Goal: Navigation & Orientation: Find specific page/section

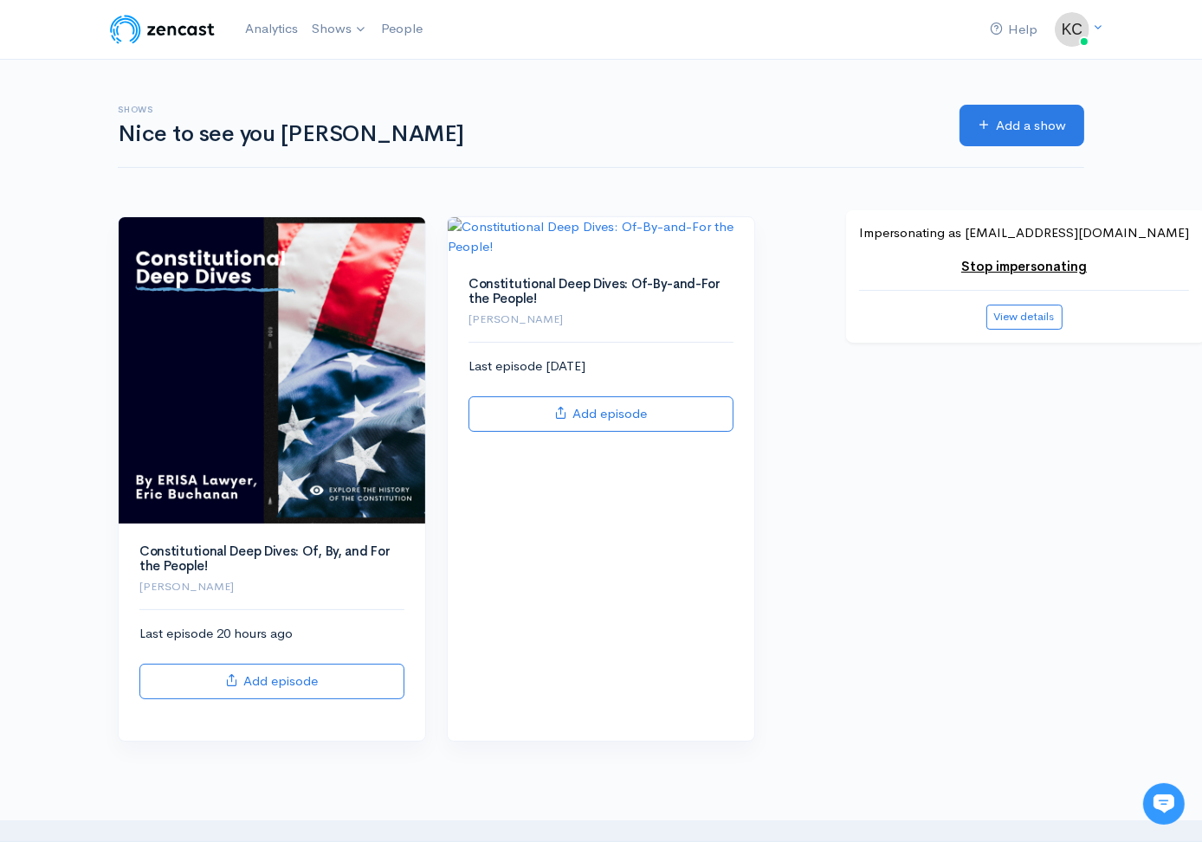
click at [982, 268] on link "Stop impersonating" at bounding box center [1024, 266] width 126 height 16
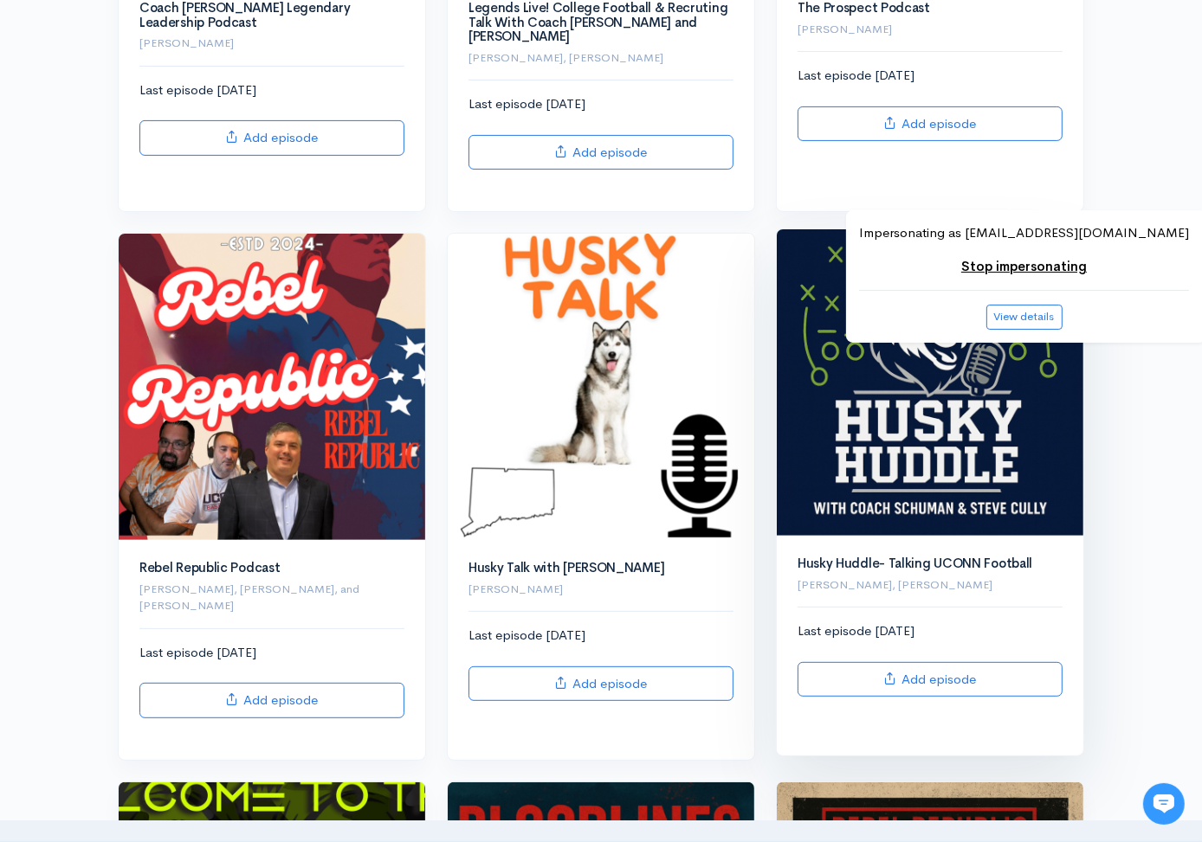
scroll to position [539, 0]
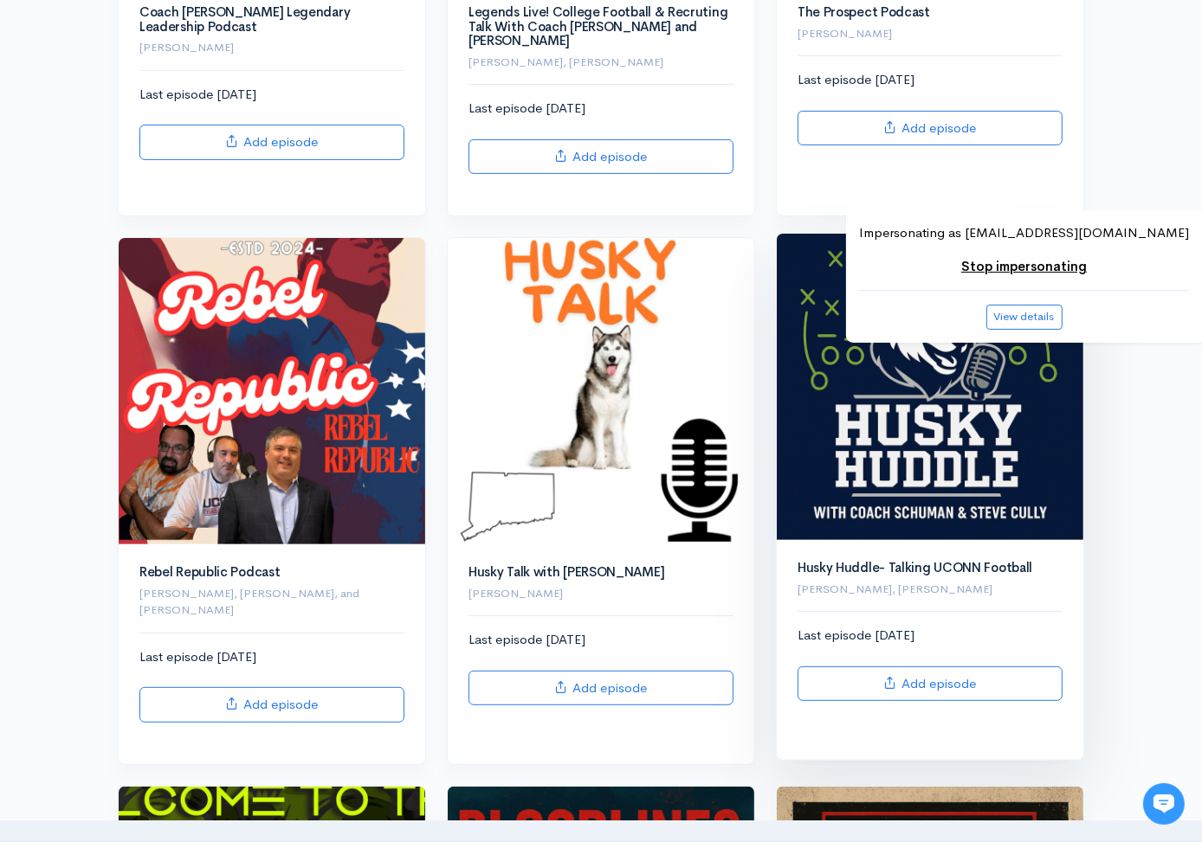
click at [840, 408] on img at bounding box center [930, 387] width 307 height 307
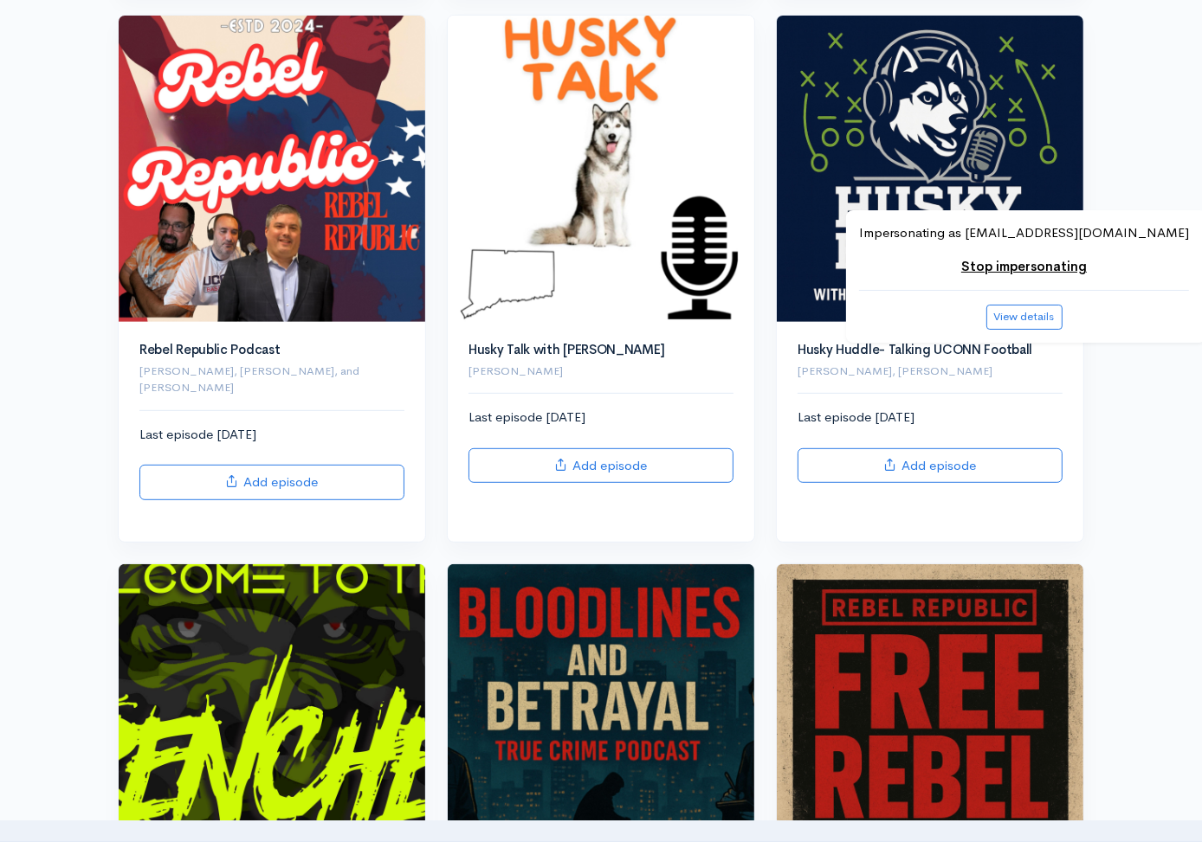
scroll to position [765, 0]
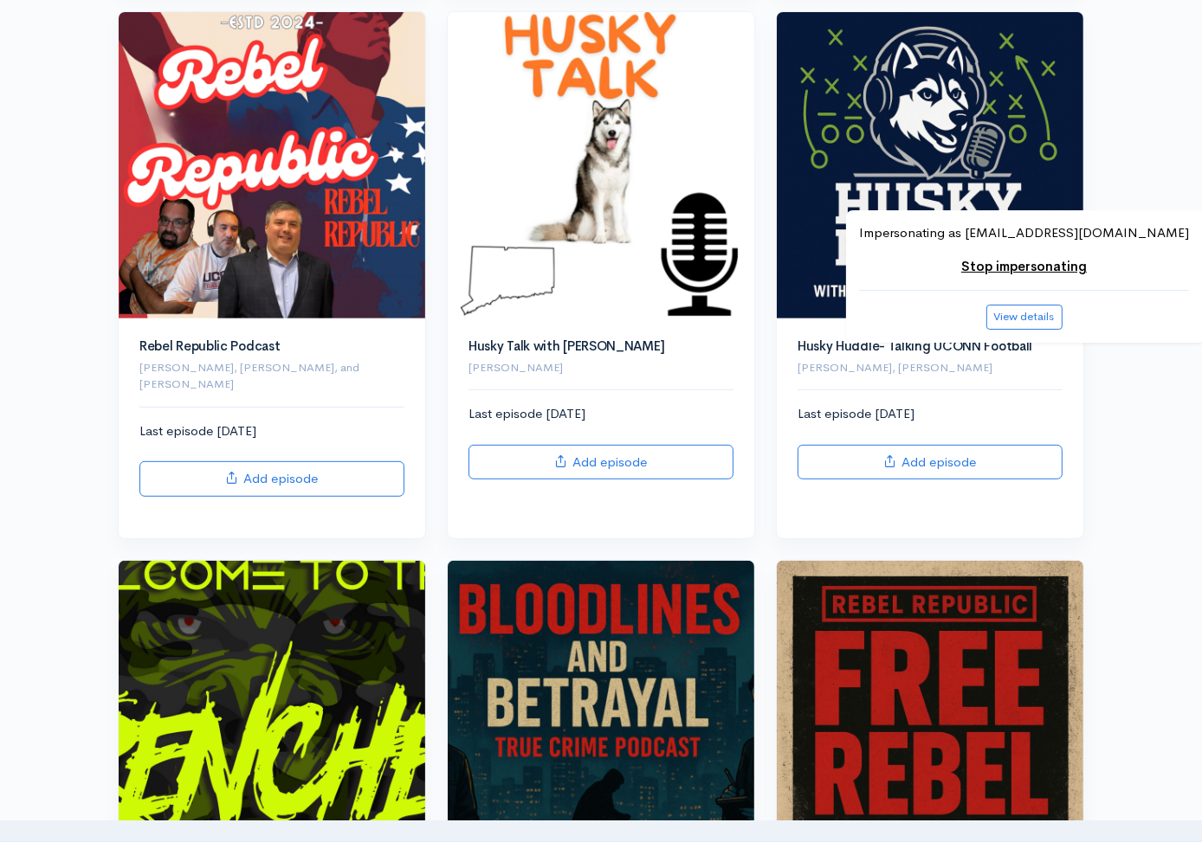
click at [29, 499] on div "Help Notifications View all Your profile Team settings Coach Schuman Sports and…" at bounding box center [601, 462] width 1202 height 2455
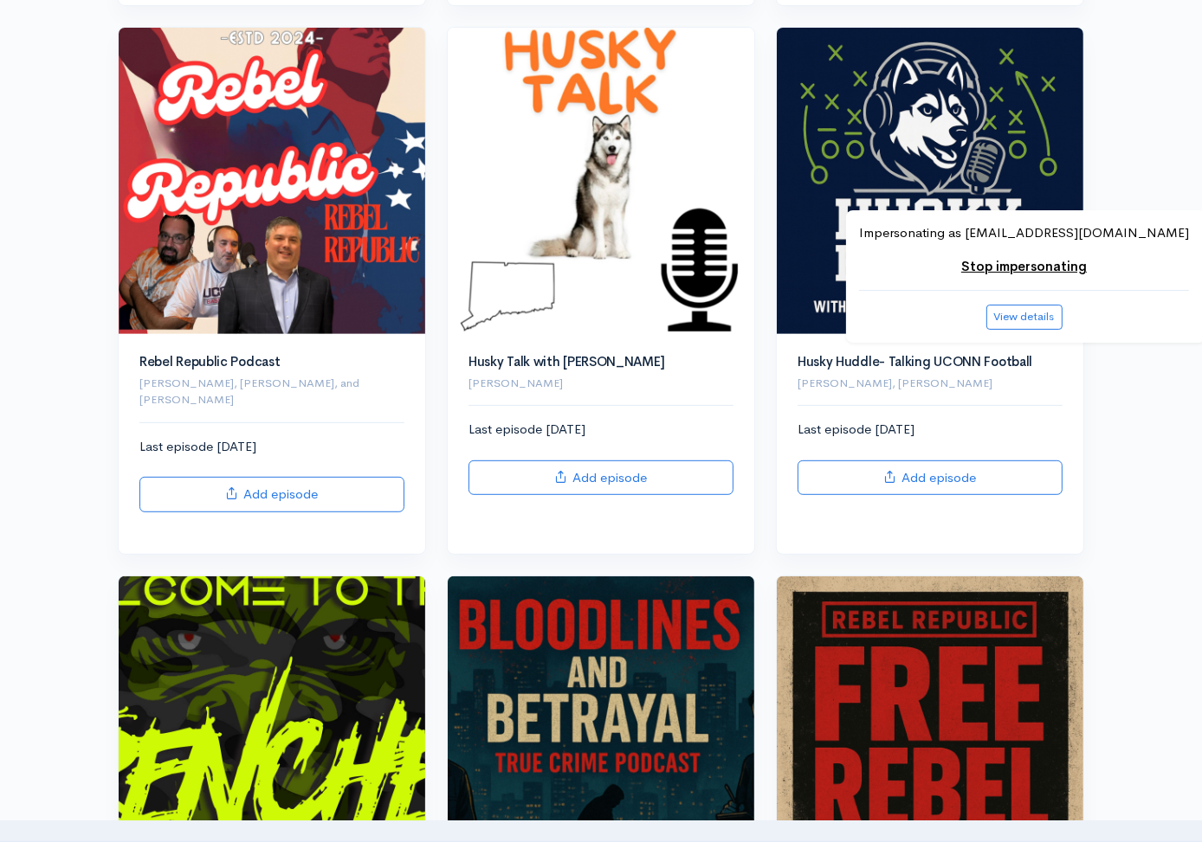
scroll to position [751, 0]
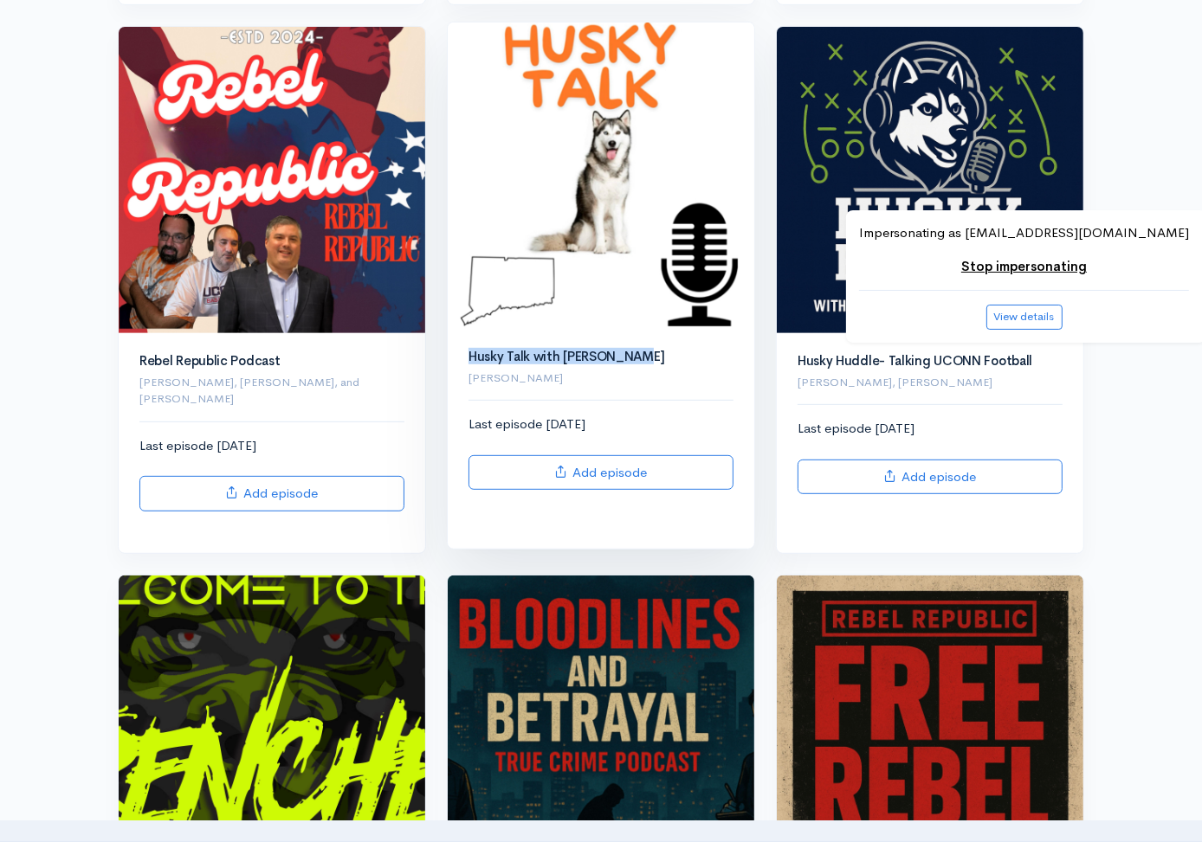
drag, startPoint x: 456, startPoint y: 340, endPoint x: 629, endPoint y: 340, distance: 173.2
click at [629, 340] on div "Husky Talk with Steve Cully Steve Cully Last episode 1 month ago Add episode" at bounding box center [601, 439] width 307 height 220
copy link "Husky Talk with Steve Cully"
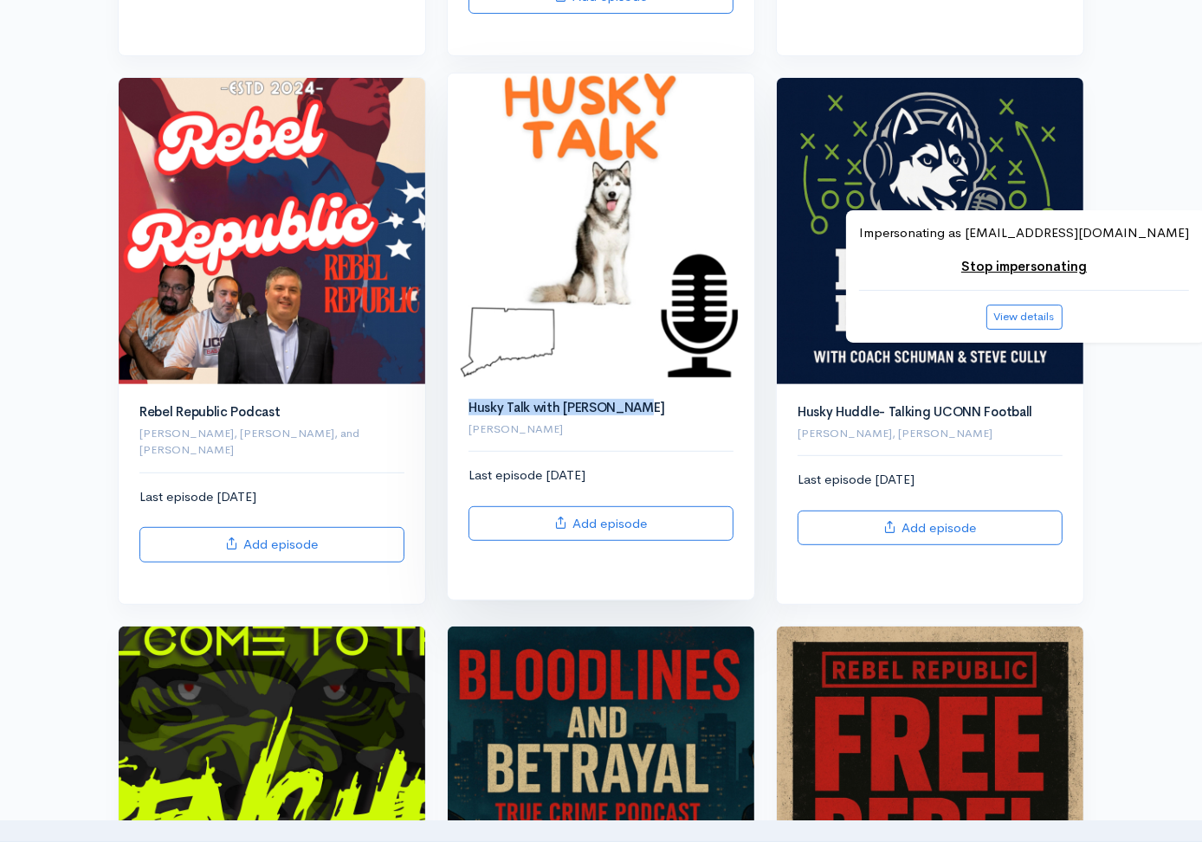
scroll to position [698, 0]
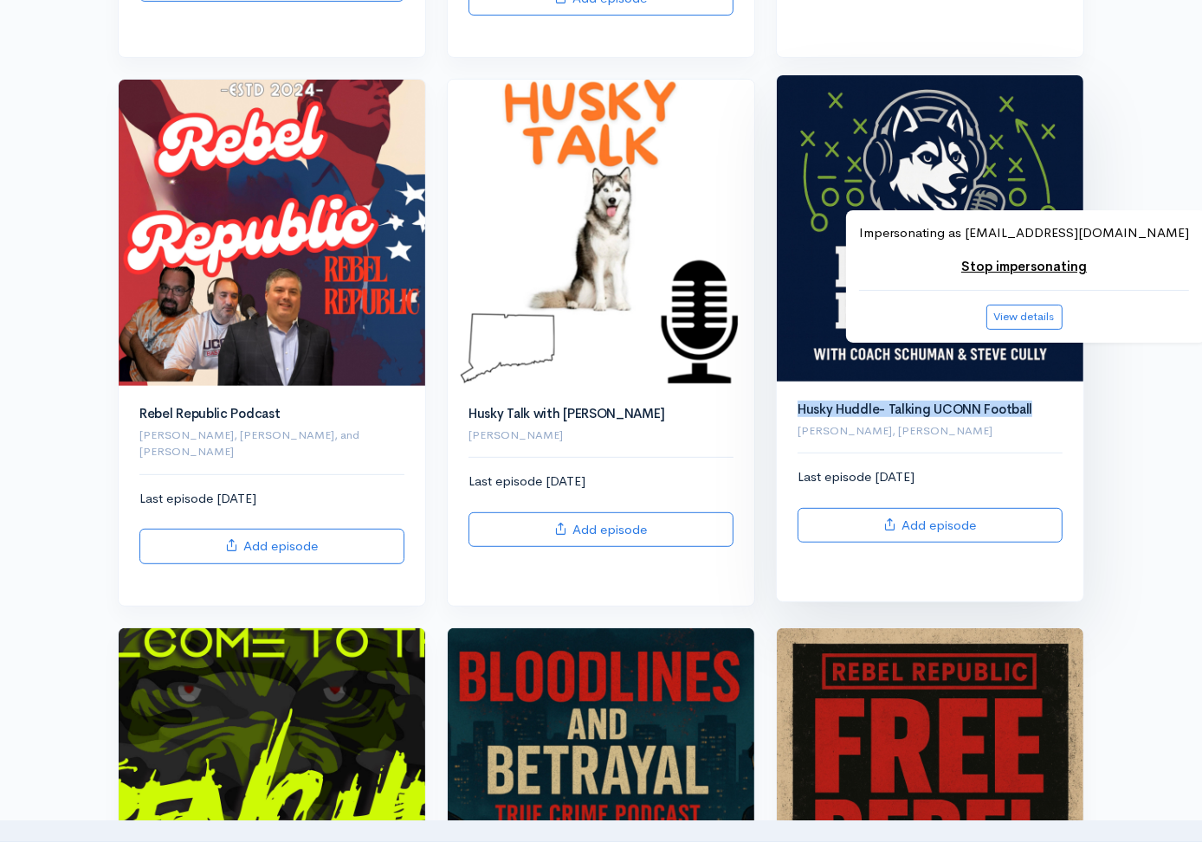
drag, startPoint x: 791, startPoint y: 394, endPoint x: 1031, endPoint y: 395, distance: 239.8
click at [1031, 403] on div "Husky Huddle- Talking UCONN Football David Schuman, Steve Cully" at bounding box center [930, 421] width 286 height 36
copy link "Husky Huddle- Talking UCONN Football"
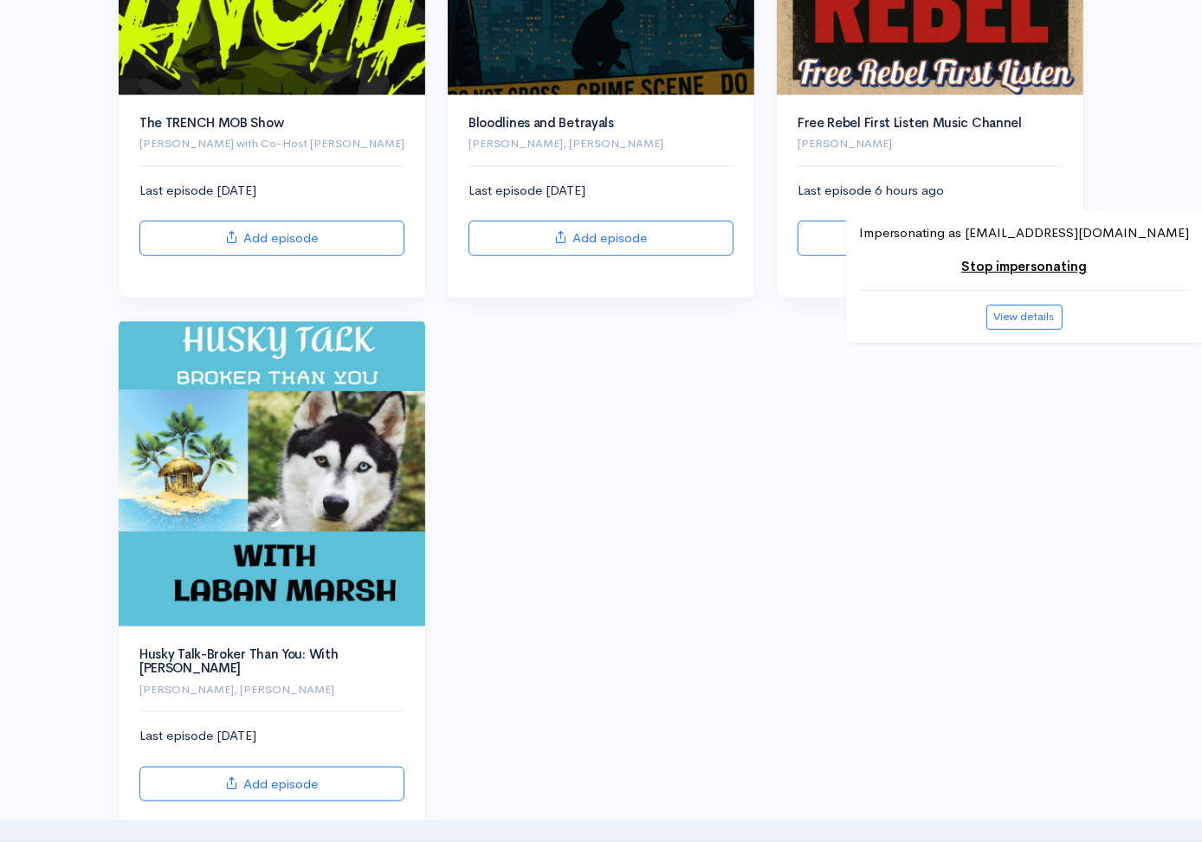
scroll to position [1541, 0]
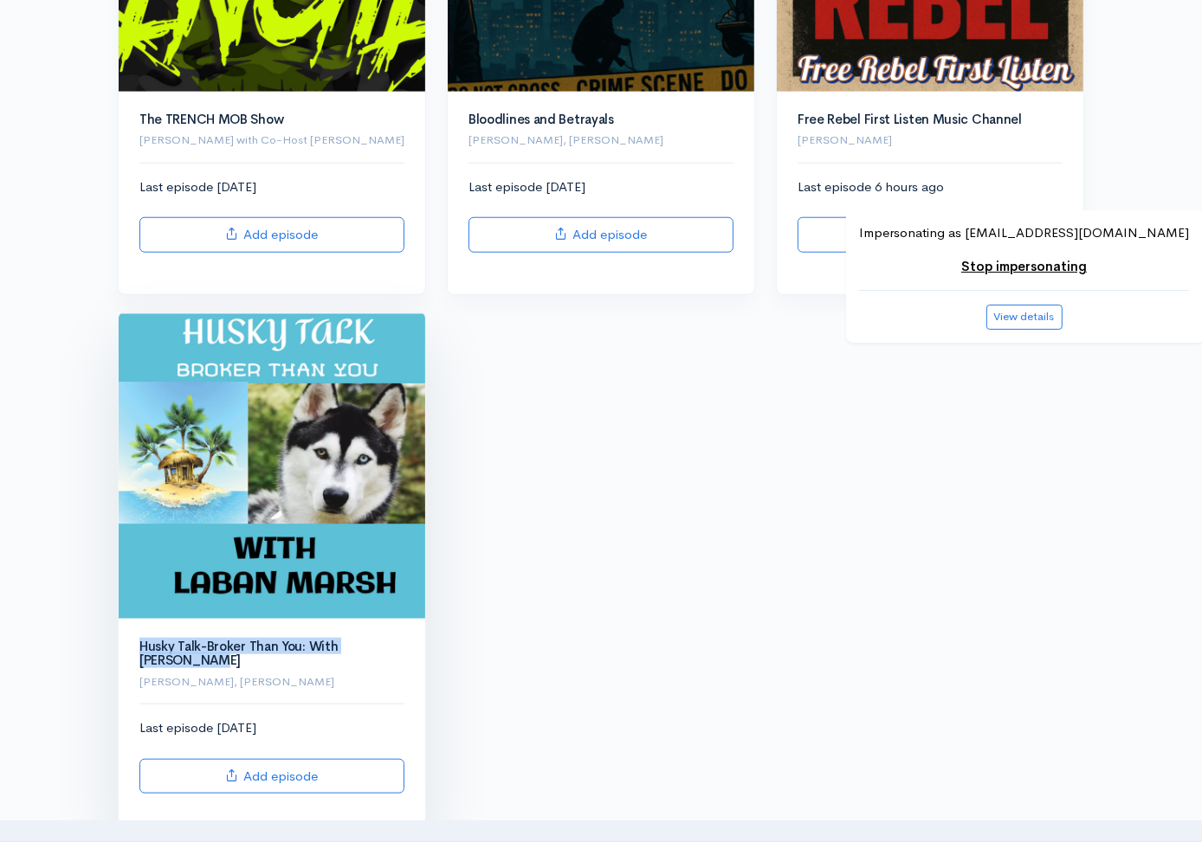
drag, startPoint x: 131, startPoint y: 607, endPoint x: 187, endPoint y: 627, distance: 59.7
click at [187, 640] on div "Husky Talk-Broker Than You: With Laban Marsh Laban Marsh, Steve Cully" at bounding box center [272, 665] width 286 height 51
copy link "Husky Talk-Broker Than You: With Laban Marsh"
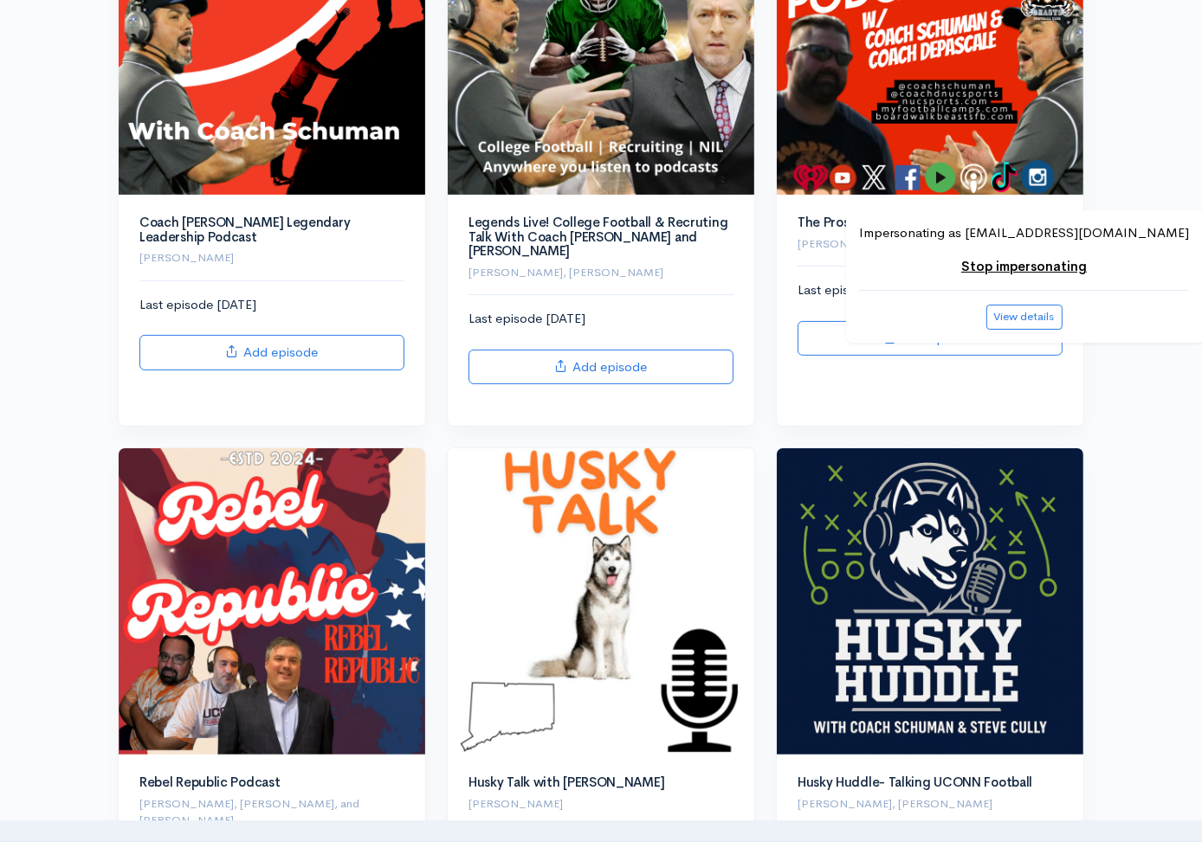
scroll to position [0, 0]
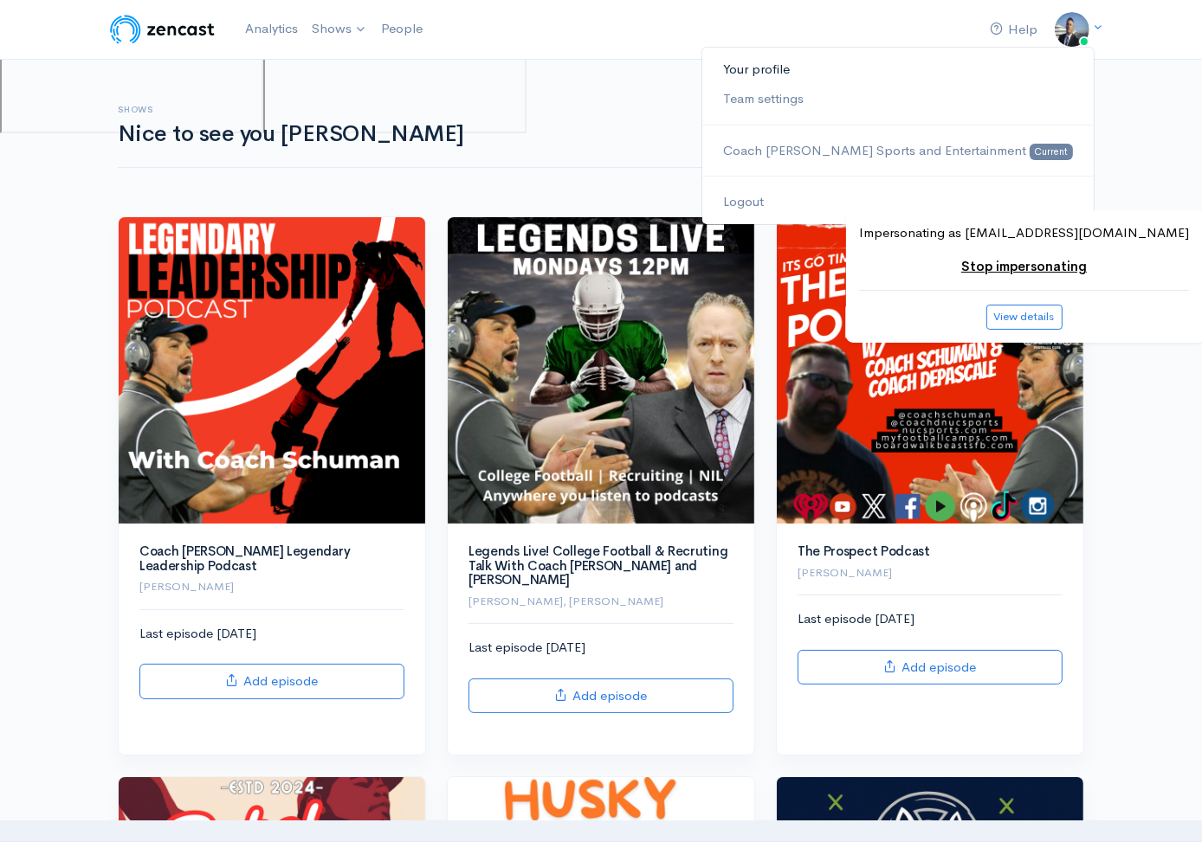
click at [1029, 74] on link "Your profile" at bounding box center [897, 70] width 391 height 30
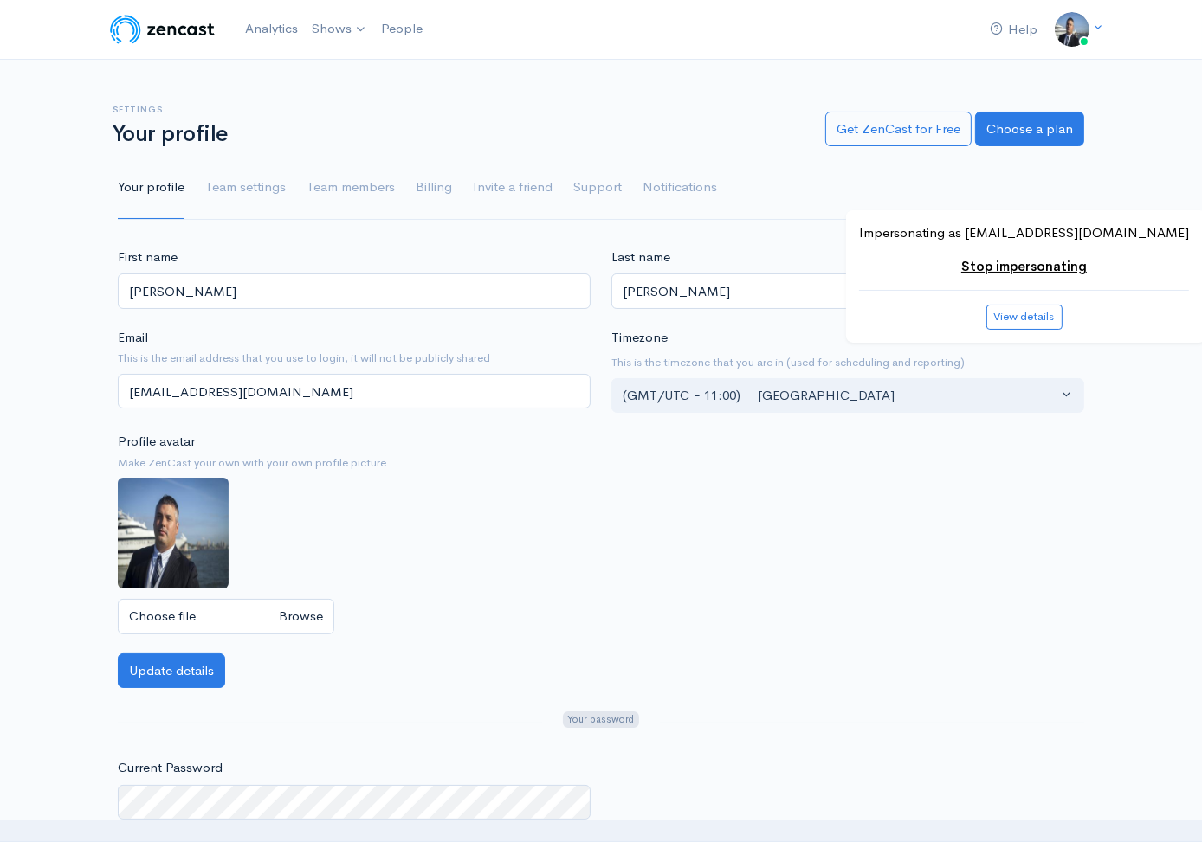
click at [1020, 267] on link "Stop impersonating" at bounding box center [1024, 266] width 126 height 16
